Goal: Navigation & Orientation: Find specific page/section

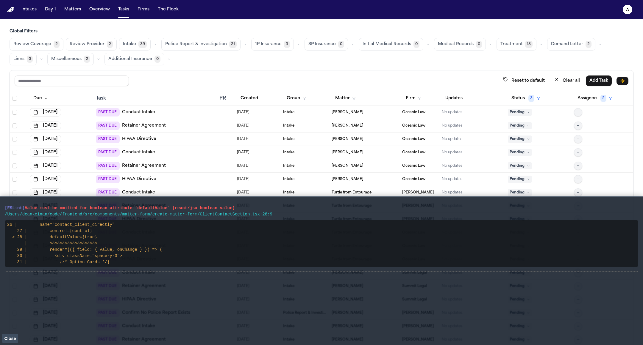
click at [631, 1] on nav "Intakes Day 1 Matters Overview Tasks Firms The Flock a" at bounding box center [321, 9] width 643 height 19
click at [629, 11] on text "a" at bounding box center [627, 10] width 3 height 4
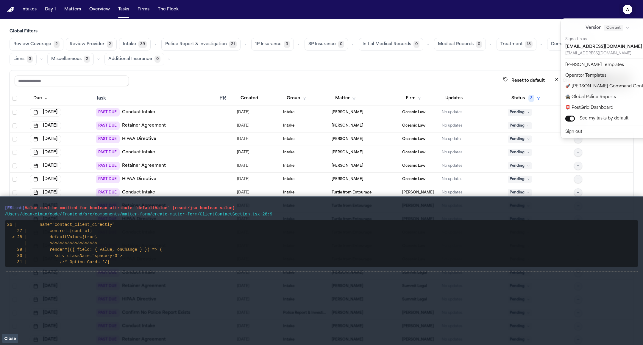
click at [9, 334] on button "Close" at bounding box center [10, 338] width 16 height 9
